Goal: Task Accomplishment & Management: Manage account settings

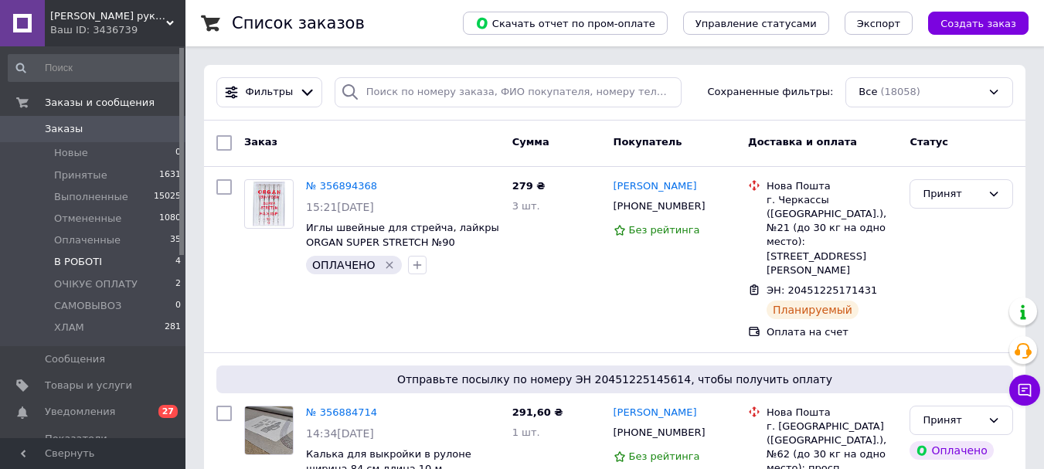
click at [71, 263] on span "В РОБОТІ" at bounding box center [78, 262] width 48 height 14
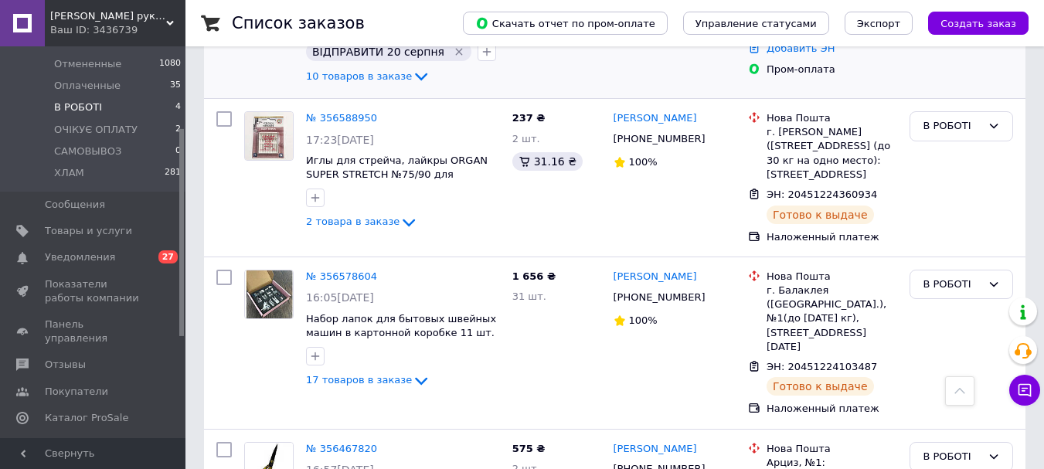
scroll to position [394, 0]
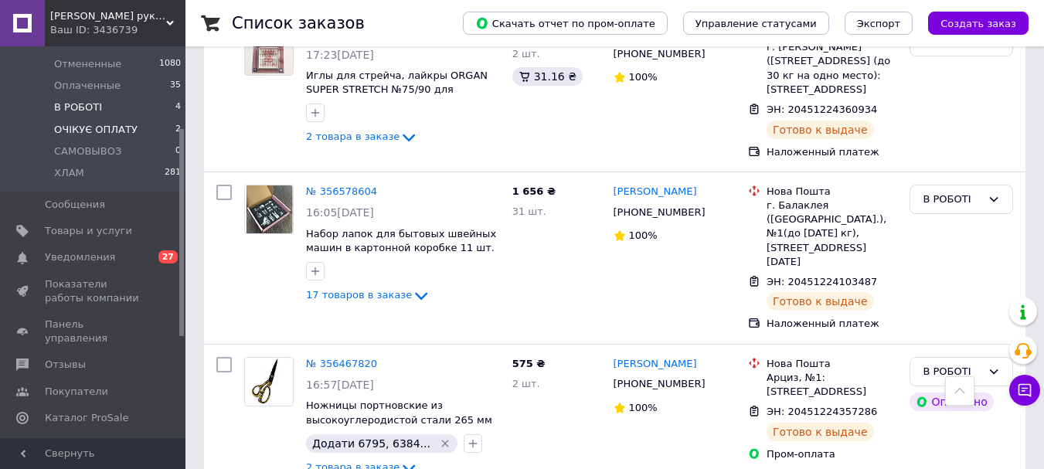
click at [87, 124] on span "ОЧІКУЄ ОПЛАТУ" at bounding box center [95, 130] width 83 height 14
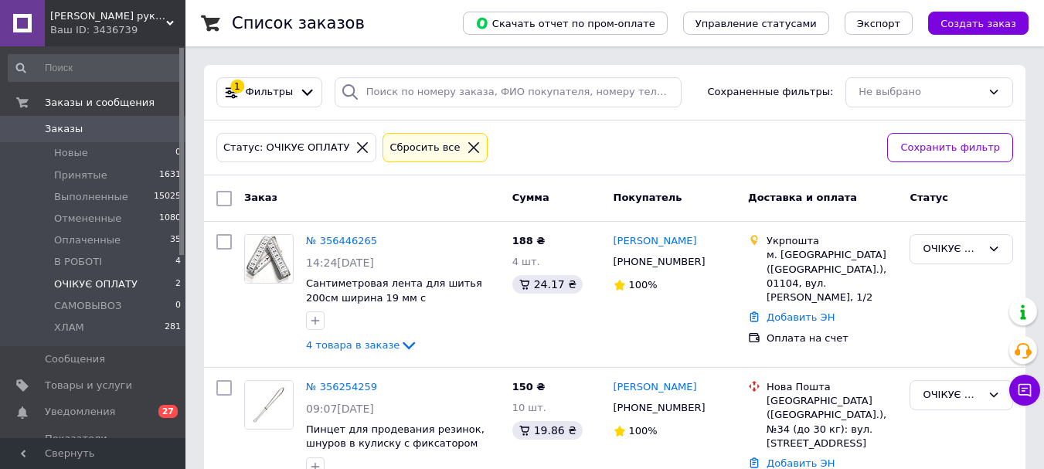
click at [69, 130] on span "Заказы" at bounding box center [64, 129] width 38 height 14
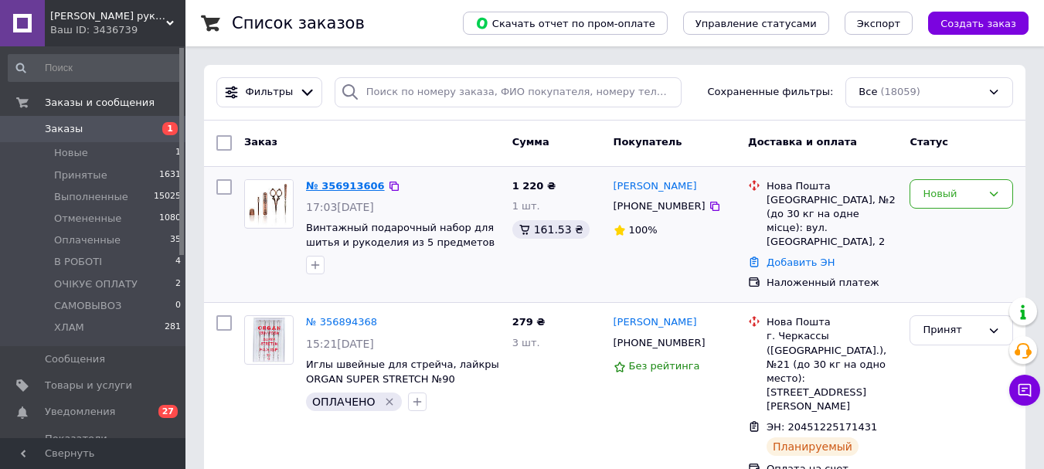
click at [324, 185] on link "№ 356913606" at bounding box center [345, 186] width 79 height 12
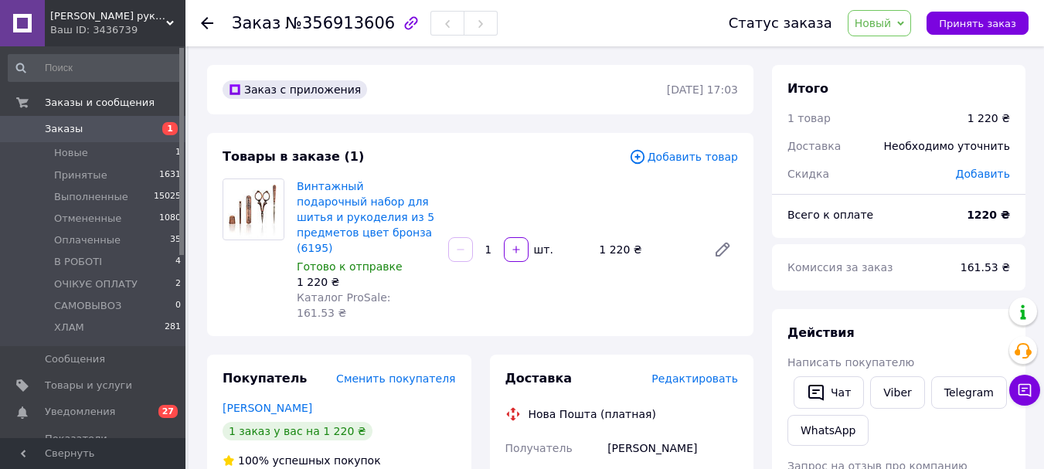
click at [58, 132] on span "Заказы" at bounding box center [64, 129] width 38 height 14
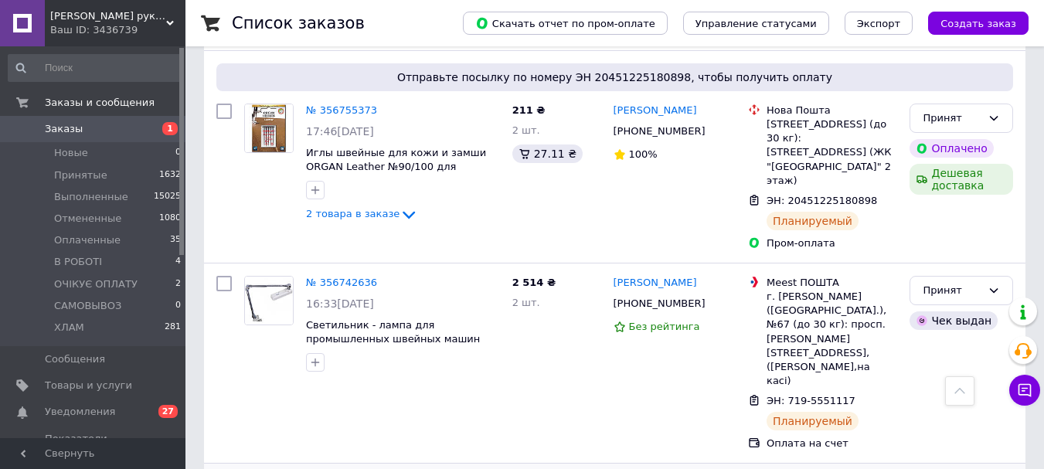
scroll to position [2164, 0]
